Goal: Check status: Check status

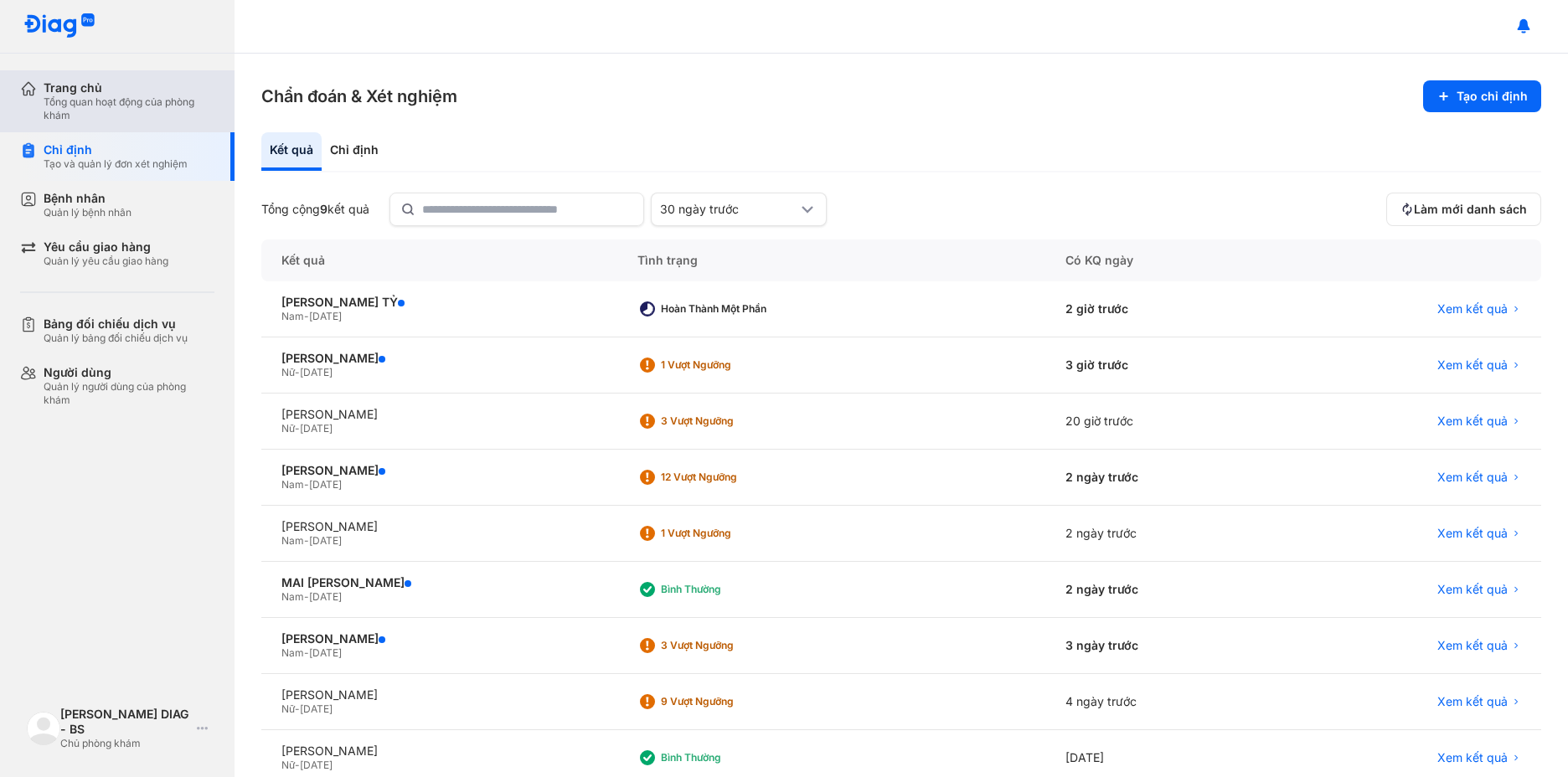
click at [103, 94] on div "Trang chủ" at bounding box center [130, 88] width 171 height 15
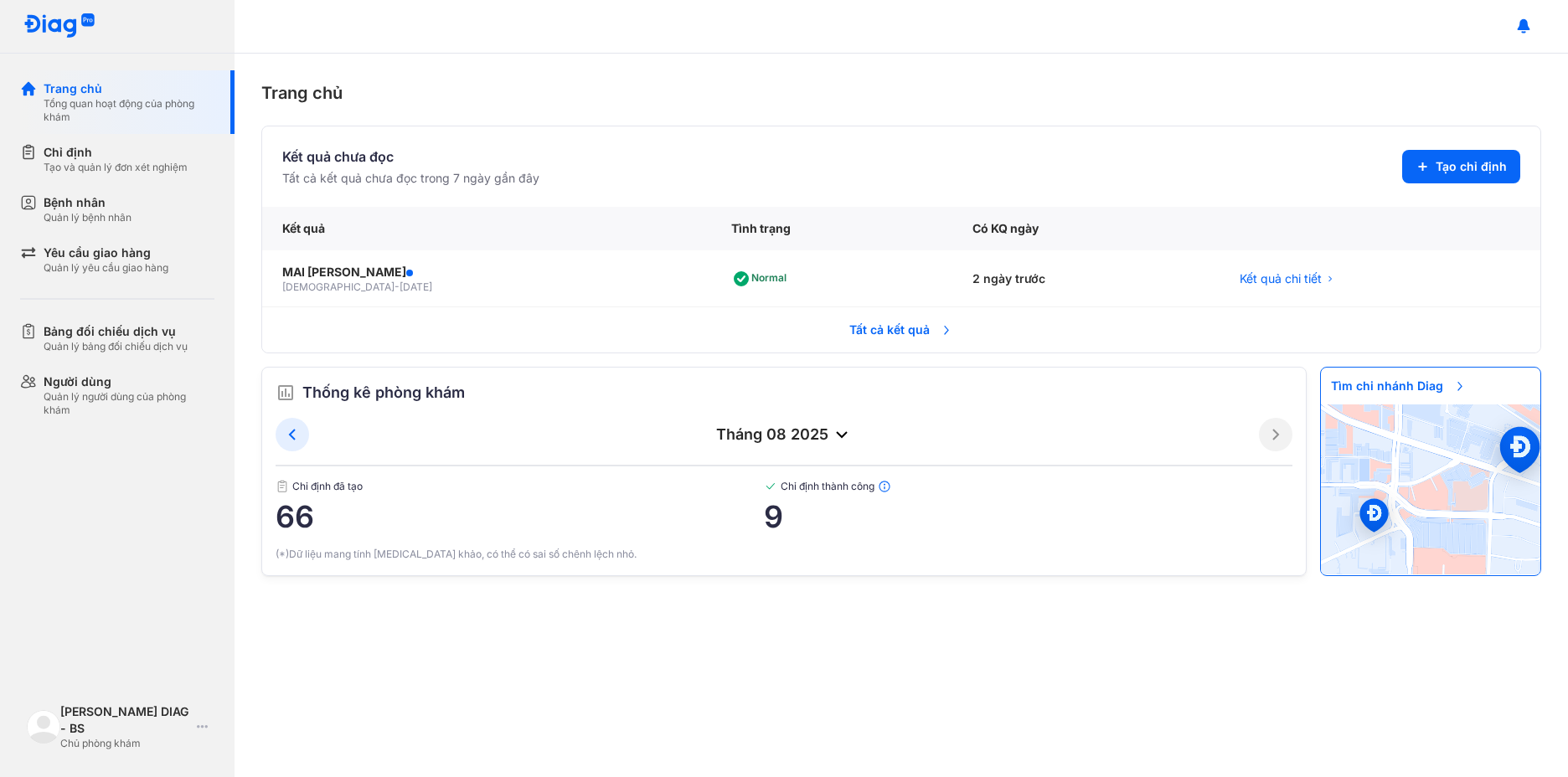
click at [876, 324] on span "Tất cả kết quả" at bounding box center [902, 330] width 124 height 37
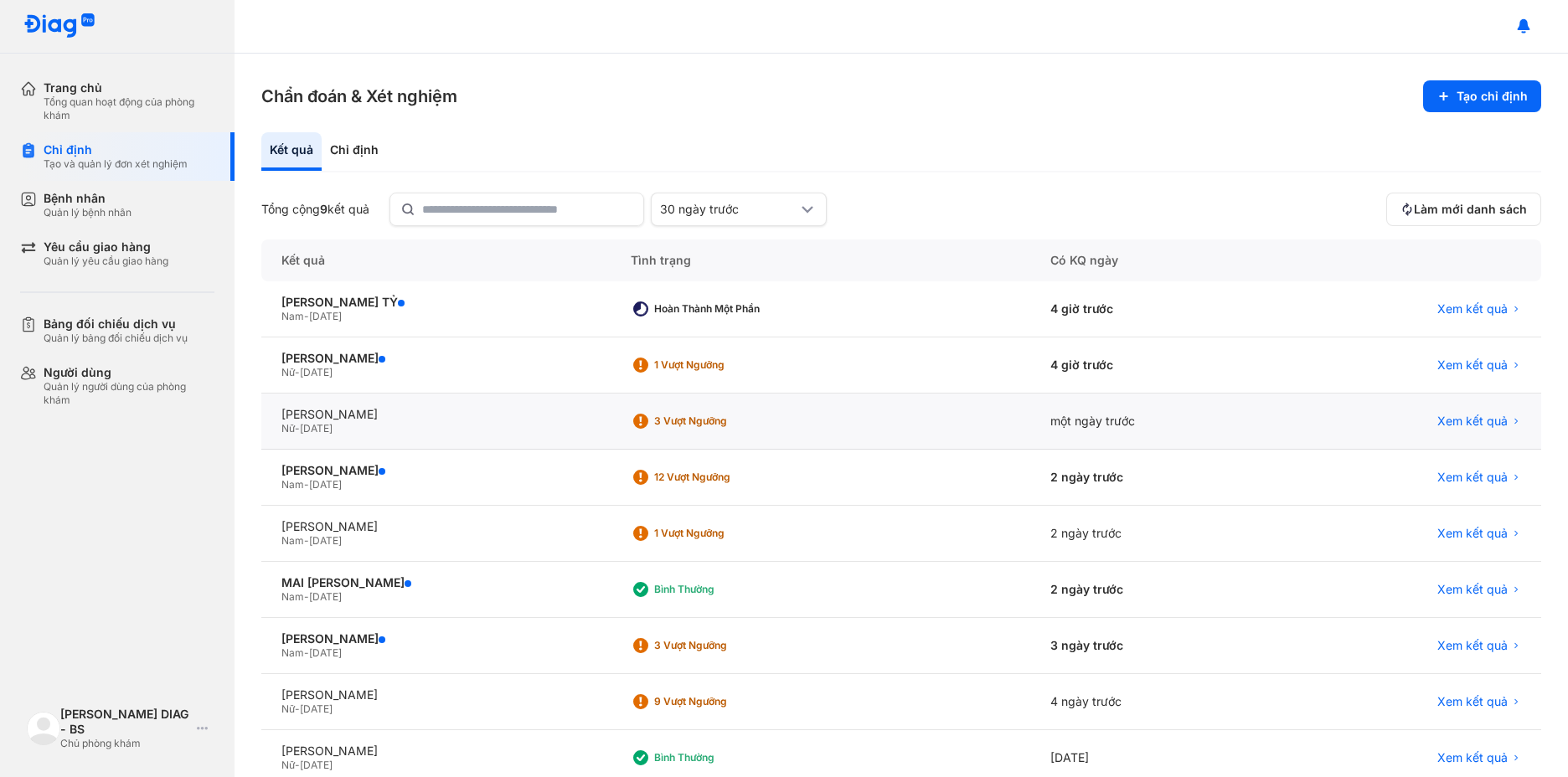
click at [552, 434] on div "Nữ - 11/10/1993" at bounding box center [436, 428] width 309 height 13
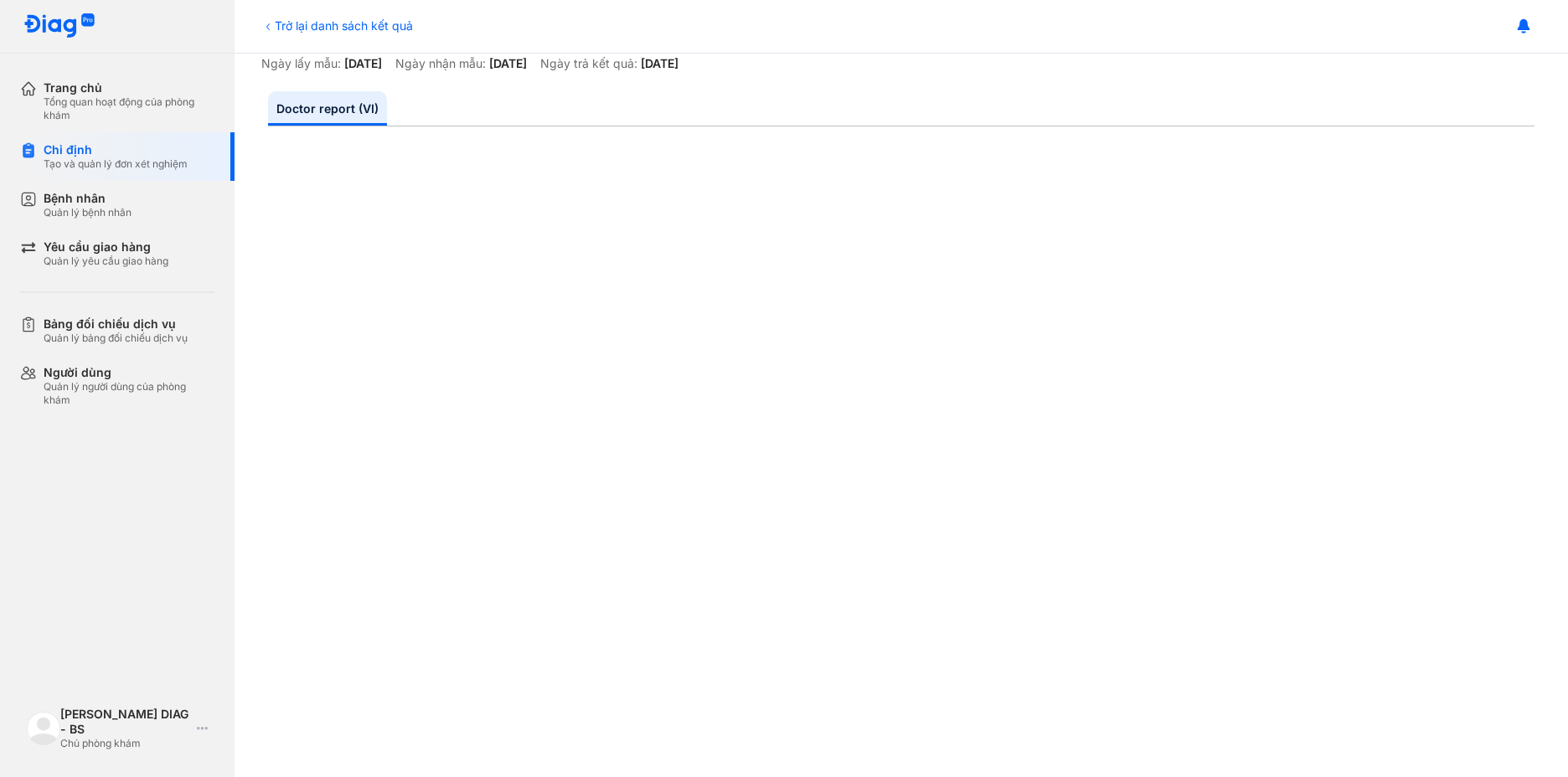
scroll to position [167, 0]
